Goal: Information Seeking & Learning: Learn about a topic

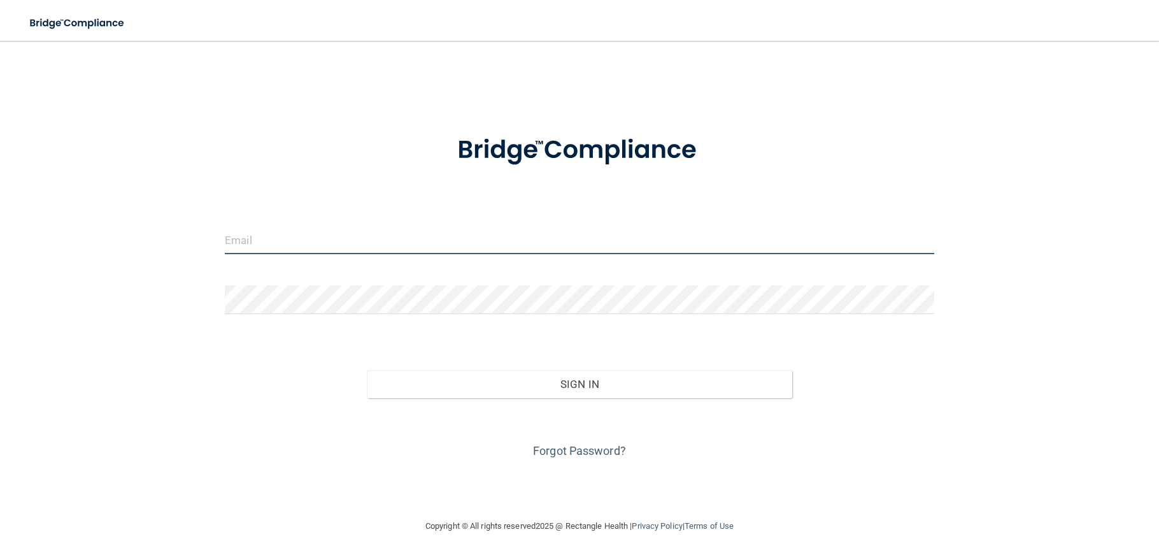
click at [278, 239] on input "email" at bounding box center [579, 239] width 709 height 29
type input "[PERSON_NAME][EMAIL_ADDRESS][PERSON_NAME][DOMAIN_NAME]"
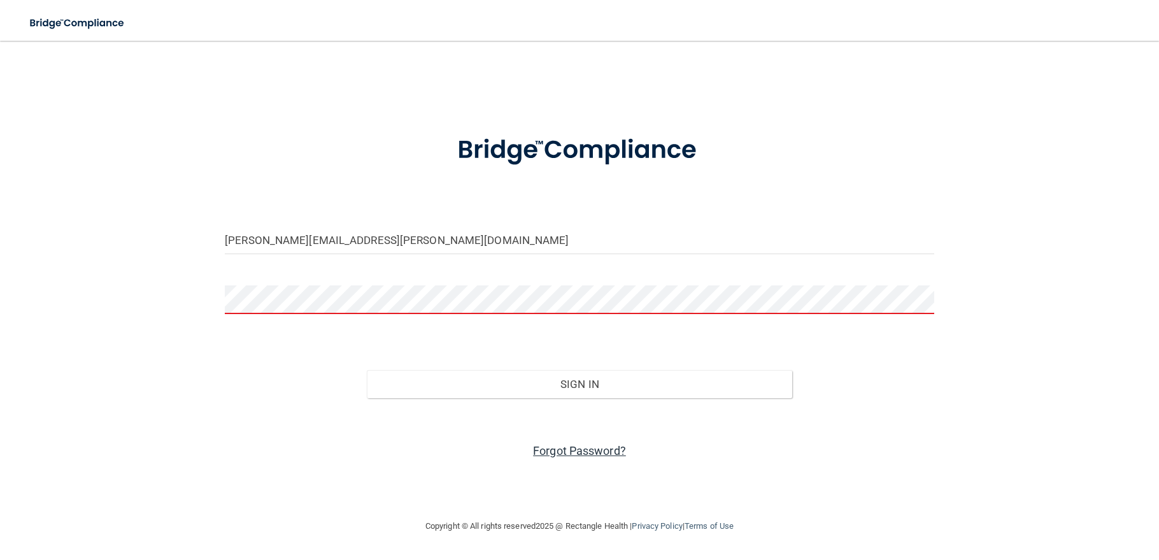
click at [571, 445] on link "Forgot Password?" at bounding box center [579, 450] width 93 height 13
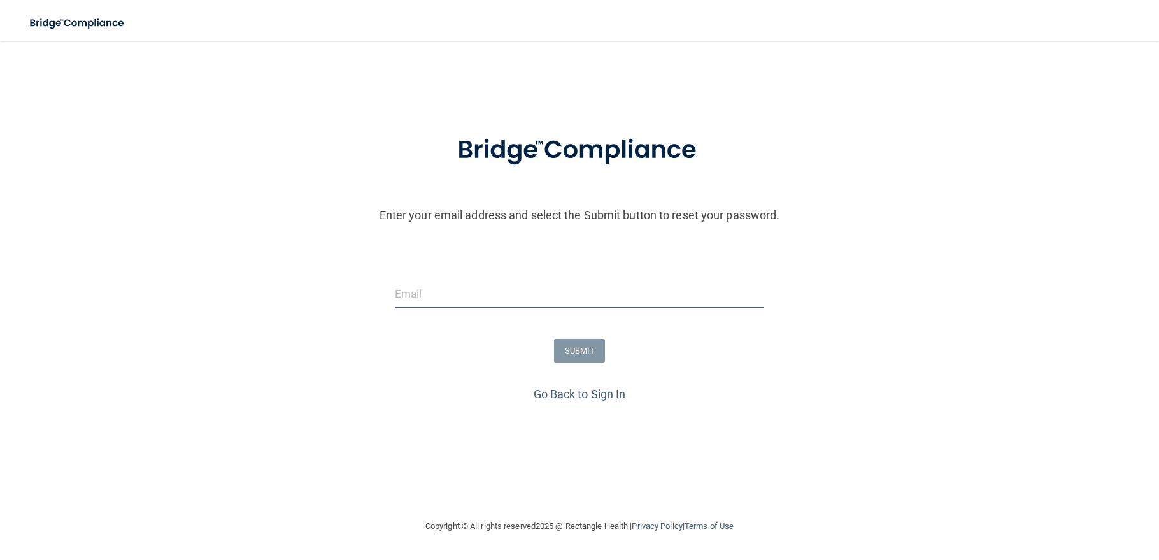
click at [428, 296] on input "email" at bounding box center [579, 293] width 369 height 29
type input "[PERSON_NAME][EMAIL_ADDRESS][PERSON_NAME][DOMAIN_NAME]"
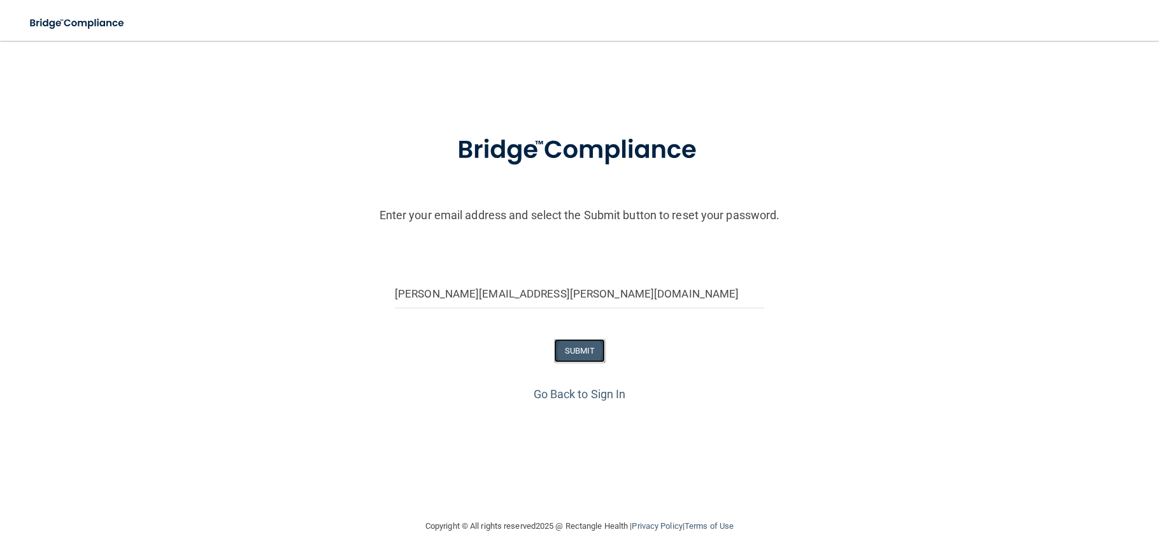
click at [576, 357] on button "SUBMIT" at bounding box center [580, 351] width 52 height 24
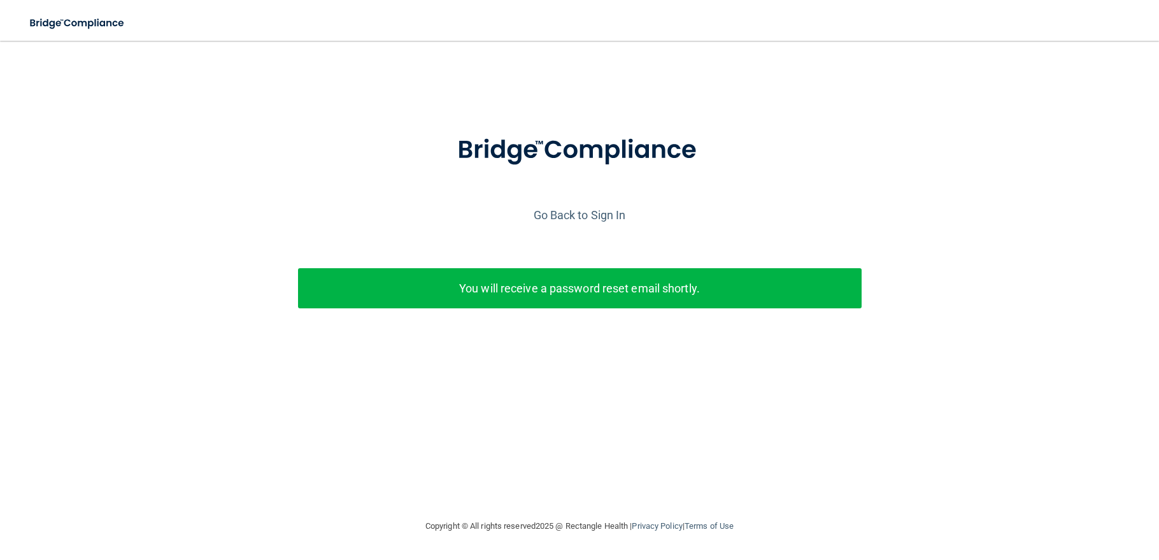
click at [576, 357] on div "Enter your email address and select the Submit button to reset your password. […" at bounding box center [579, 241] width 1146 height 248
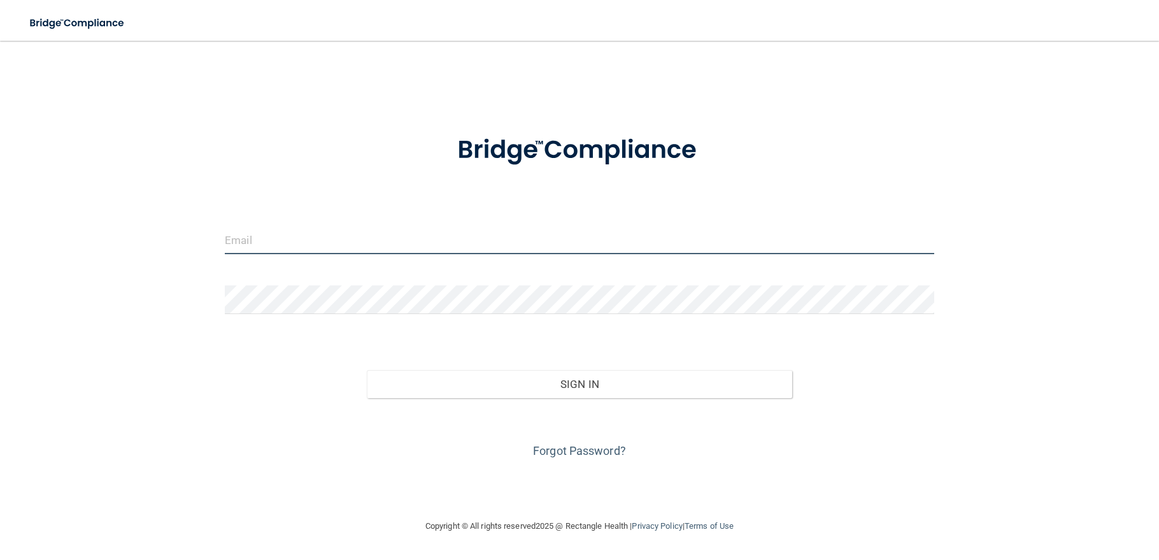
drag, startPoint x: 0, startPoint y: 0, endPoint x: 497, endPoint y: 235, distance: 549.4
click at [497, 235] on input "email" at bounding box center [579, 239] width 709 height 29
type input "KIMBERLY.CHRISMON@KOTTEMANNORTHO.COM"
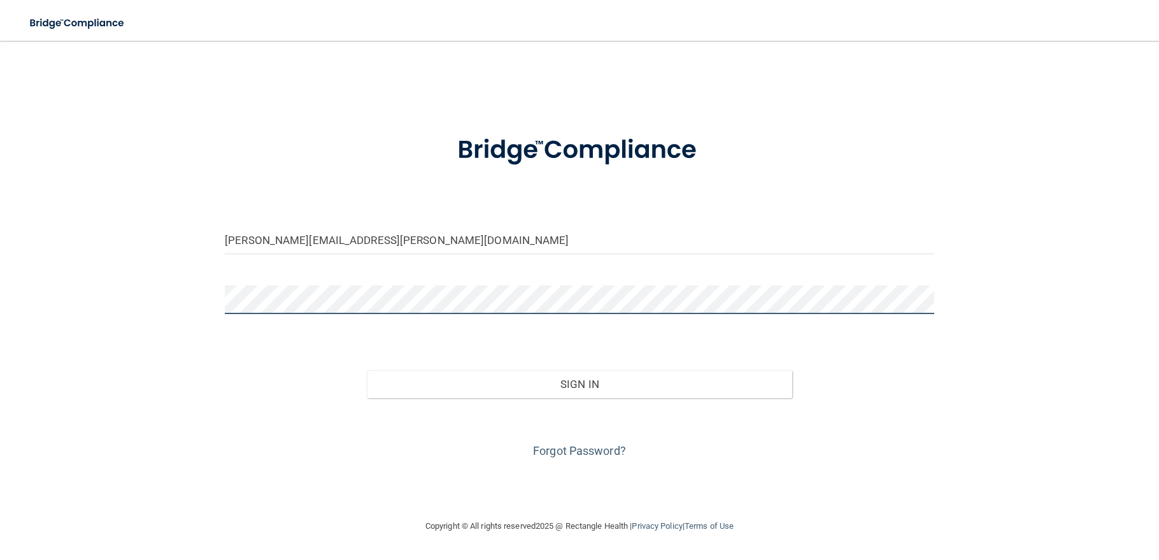
click at [367, 370] on button "Sign In" at bounding box center [579, 384] width 425 height 28
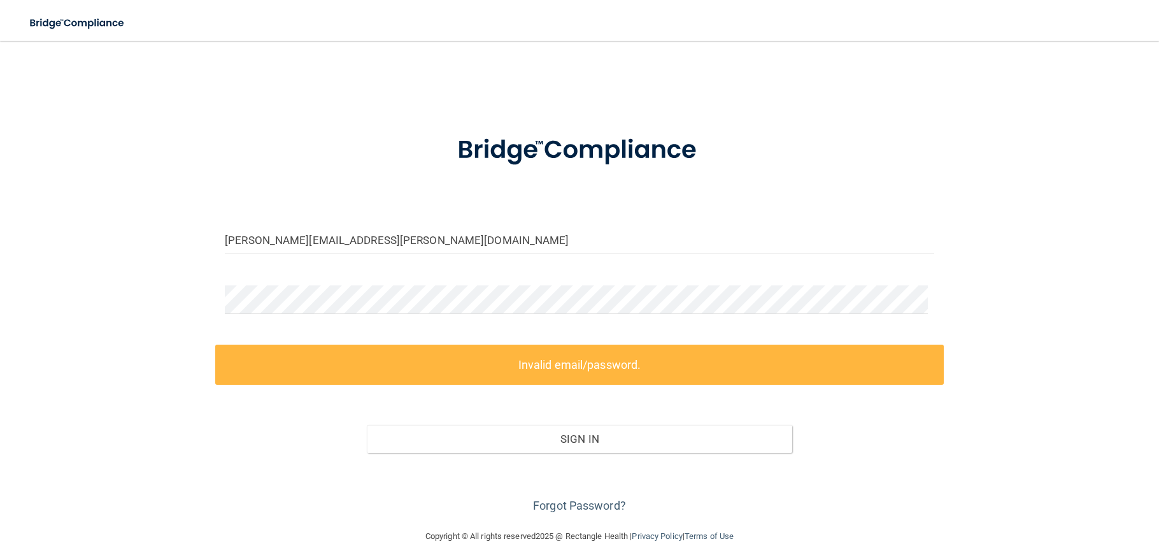
click at [212, 462] on div "KIMBERLY.CHRISMON@KOTTEMANNORTHO.COM Invalid email/password. You don't have per…" at bounding box center [579, 284] width 1108 height 462
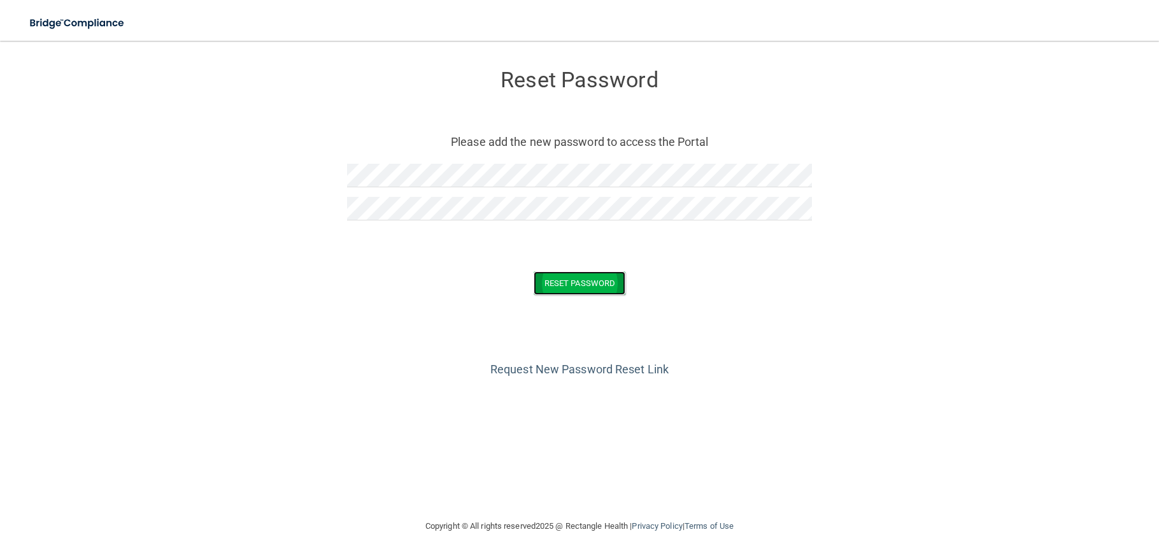
click at [588, 287] on button "Reset Password" at bounding box center [580, 283] width 92 height 24
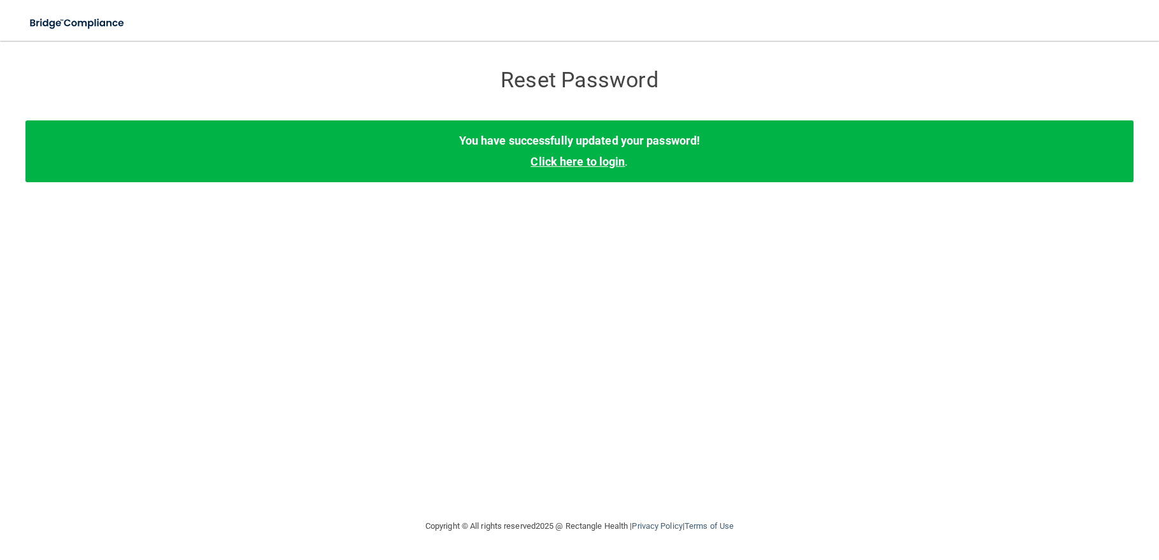
click at [590, 155] on link "Click here to login" at bounding box center [577, 161] width 94 height 13
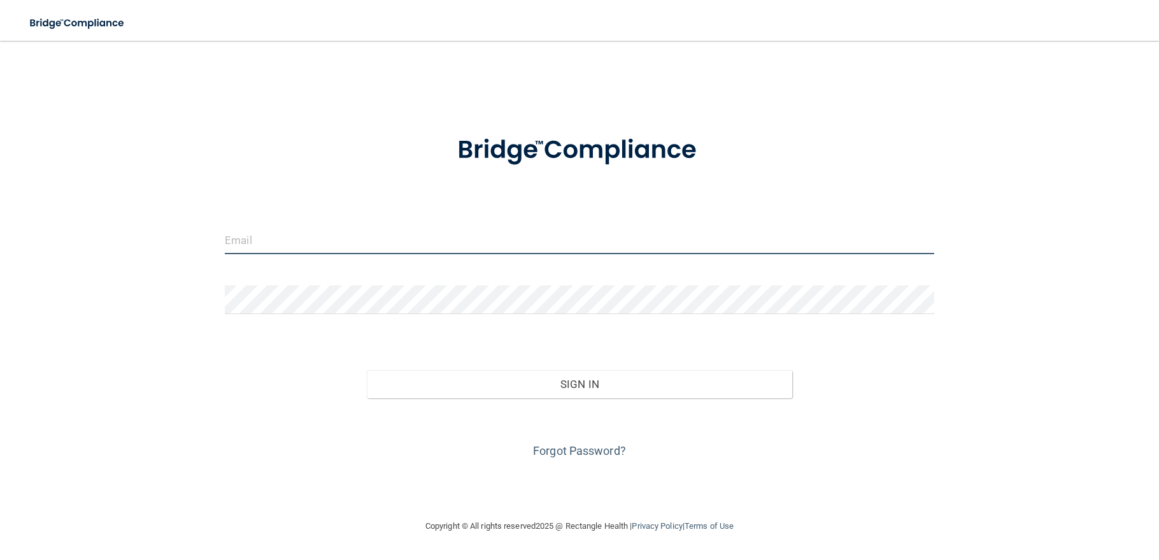
click at [235, 239] on input "email" at bounding box center [579, 239] width 709 height 29
type input "KIMBERLY.CHRISMON@KOTTEMANNORTHO.COM"
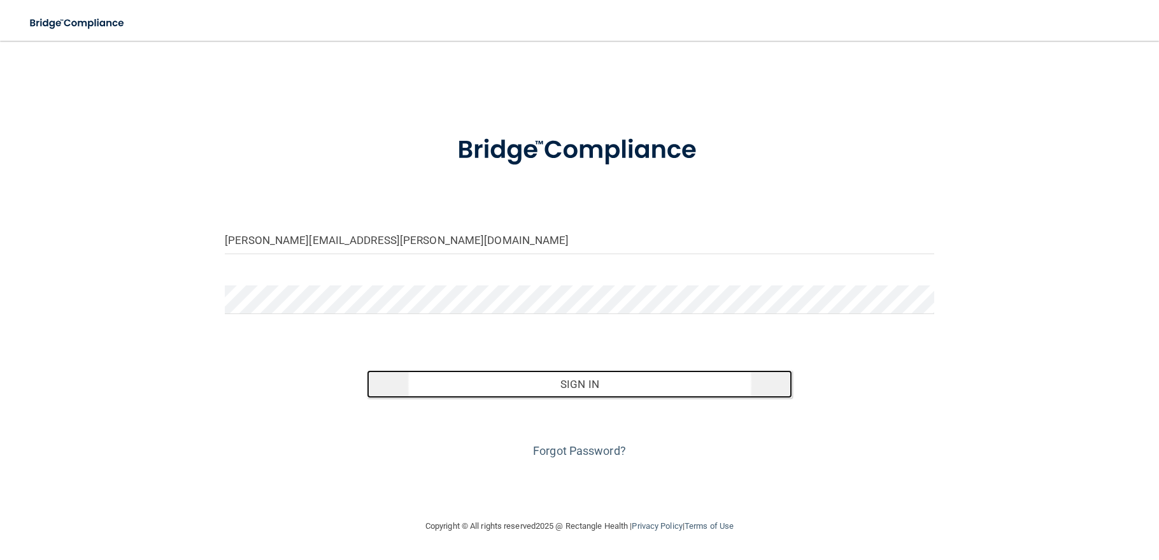
click at [500, 373] on button "Sign In" at bounding box center [579, 384] width 425 height 28
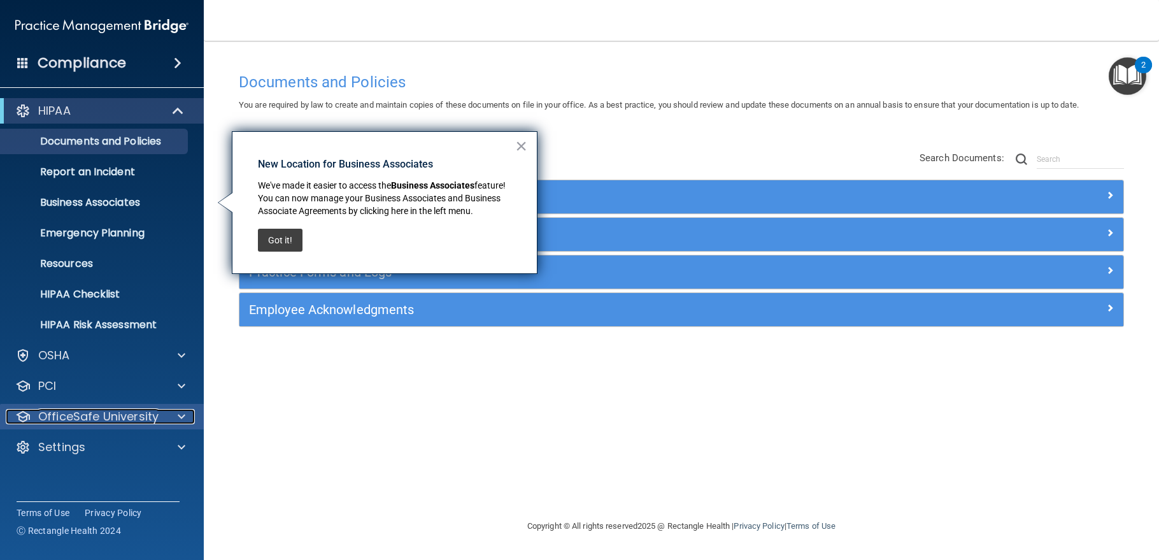
click at [125, 423] on p "OfficeSafe University" at bounding box center [98, 416] width 120 height 15
click at [135, 453] on link "HIPAA Training" at bounding box center [87, 446] width 201 height 25
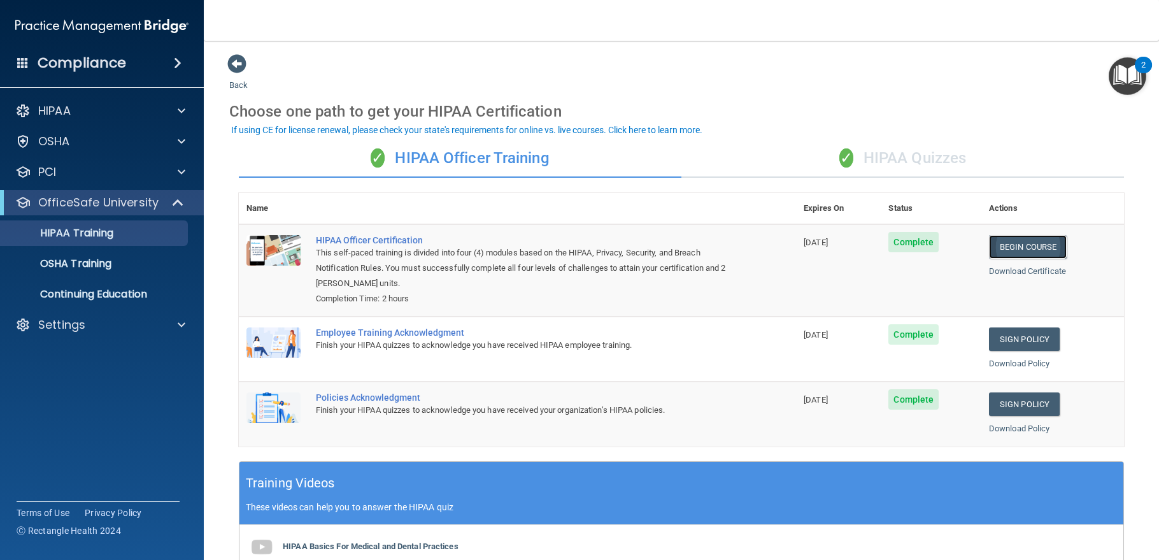
click at [1019, 243] on link "Begin Course" at bounding box center [1028, 247] width 78 height 24
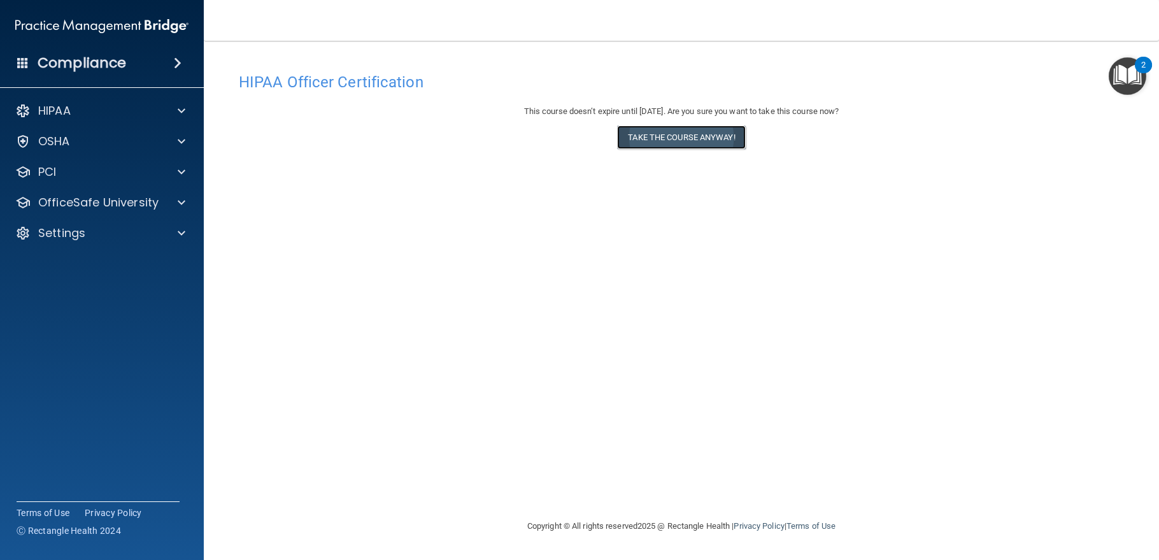
click at [728, 136] on button "Take the course anyway!" at bounding box center [681, 137] width 128 height 24
